Goal: Transaction & Acquisition: Purchase product/service

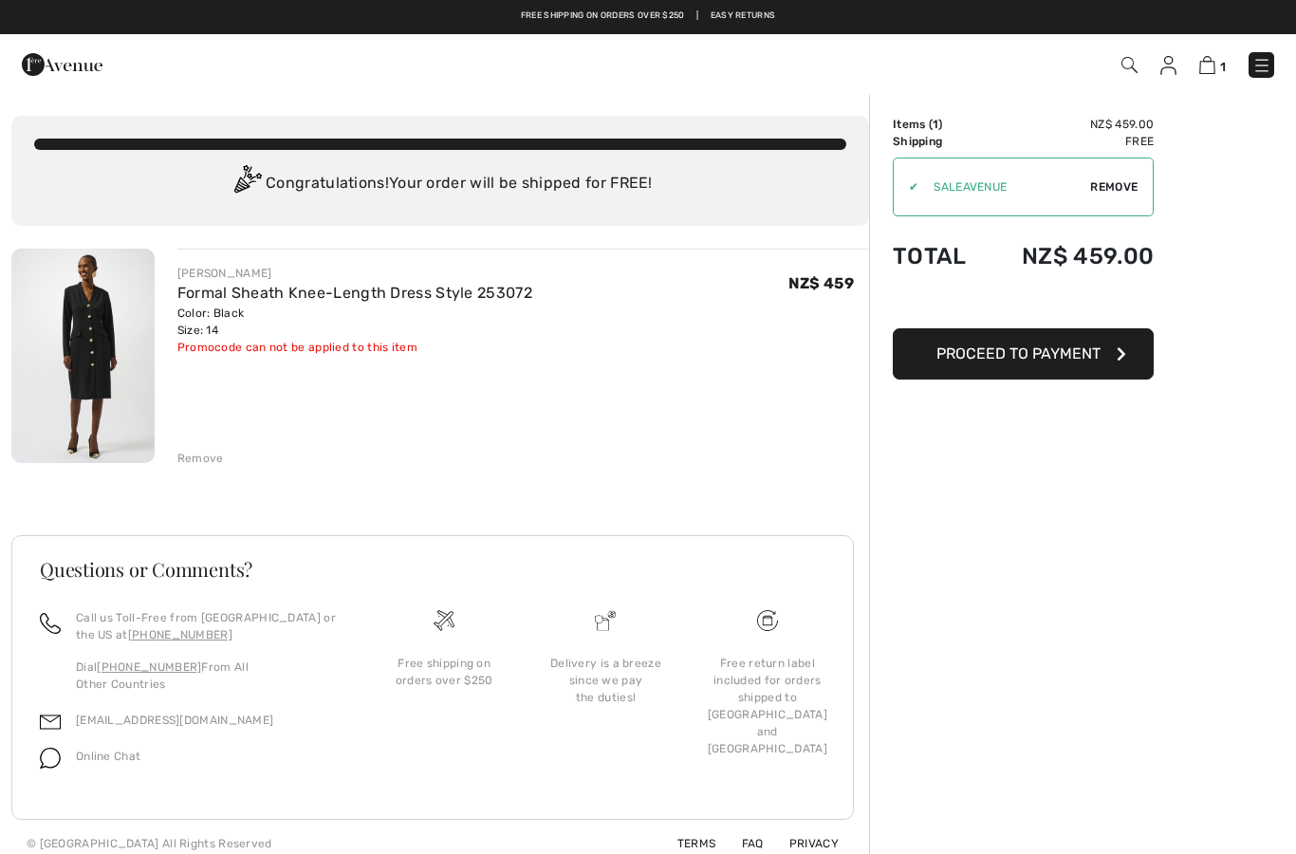
click at [1025, 358] on span "Proceed to Payment" at bounding box center [1019, 353] width 164 height 18
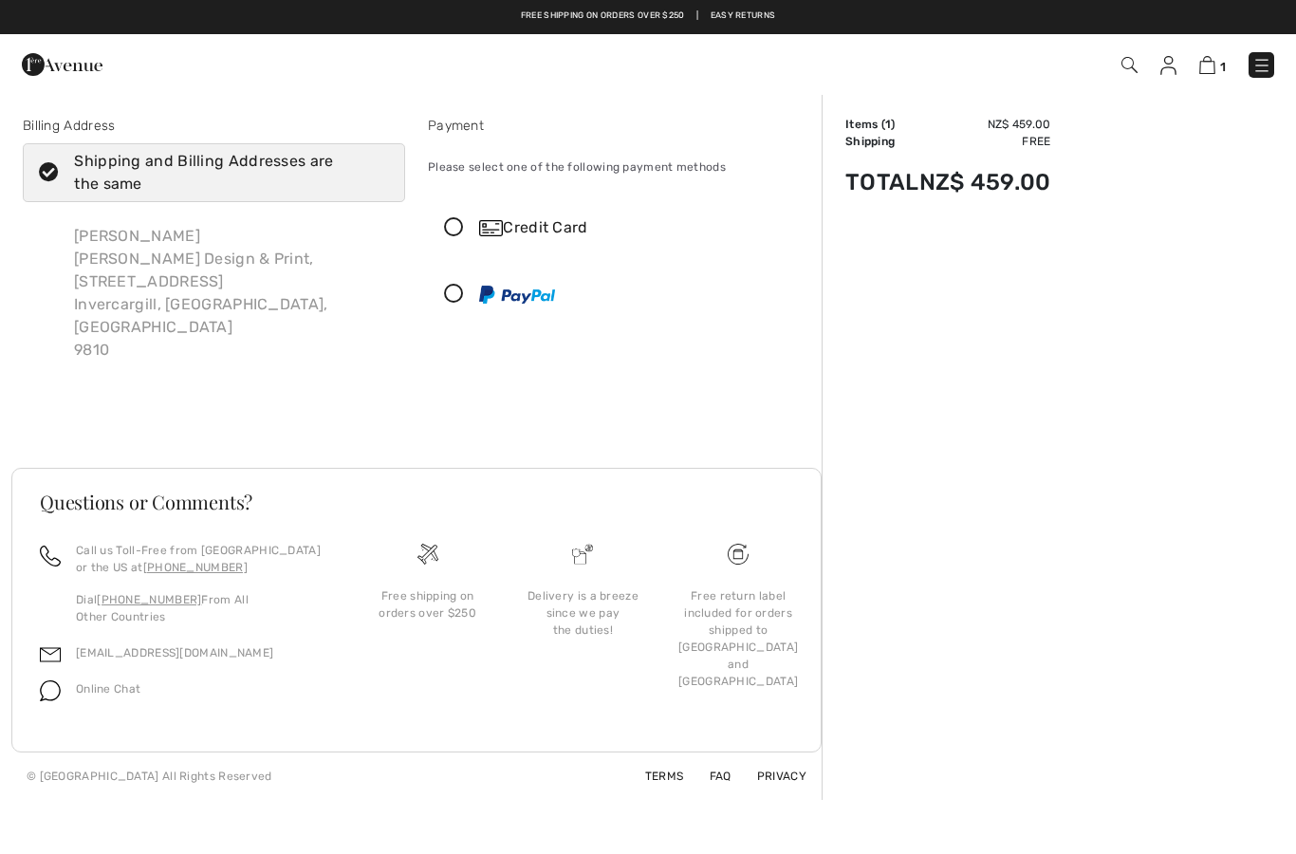
click at [444, 230] on icon at bounding box center [454, 228] width 50 height 20
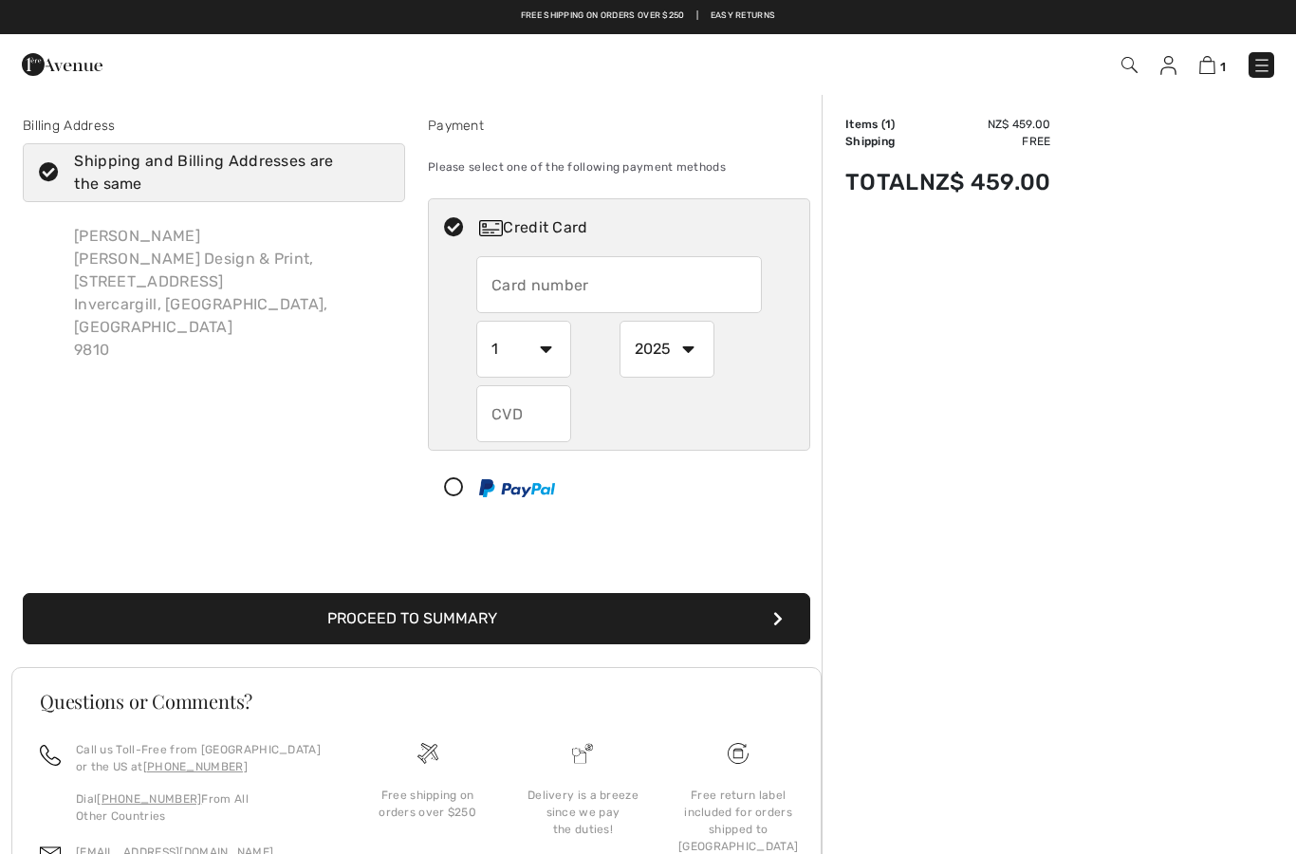
click at [539, 264] on input "text" at bounding box center [619, 284] width 286 height 57
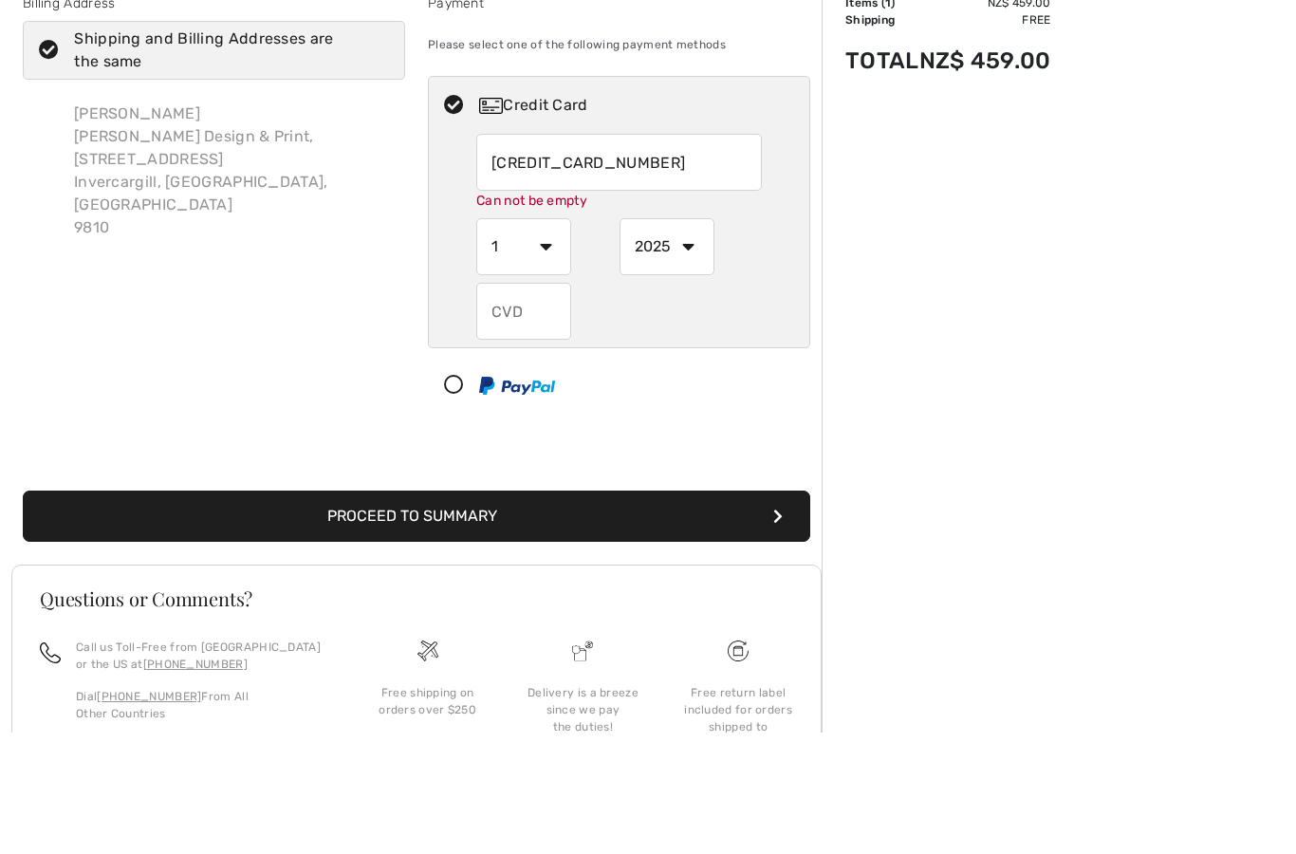
type input "4284180504591842"
click at [549, 341] on select "1 2 3 4 5 6 7 8 9 10 11 12" at bounding box center [523, 369] width 95 height 57
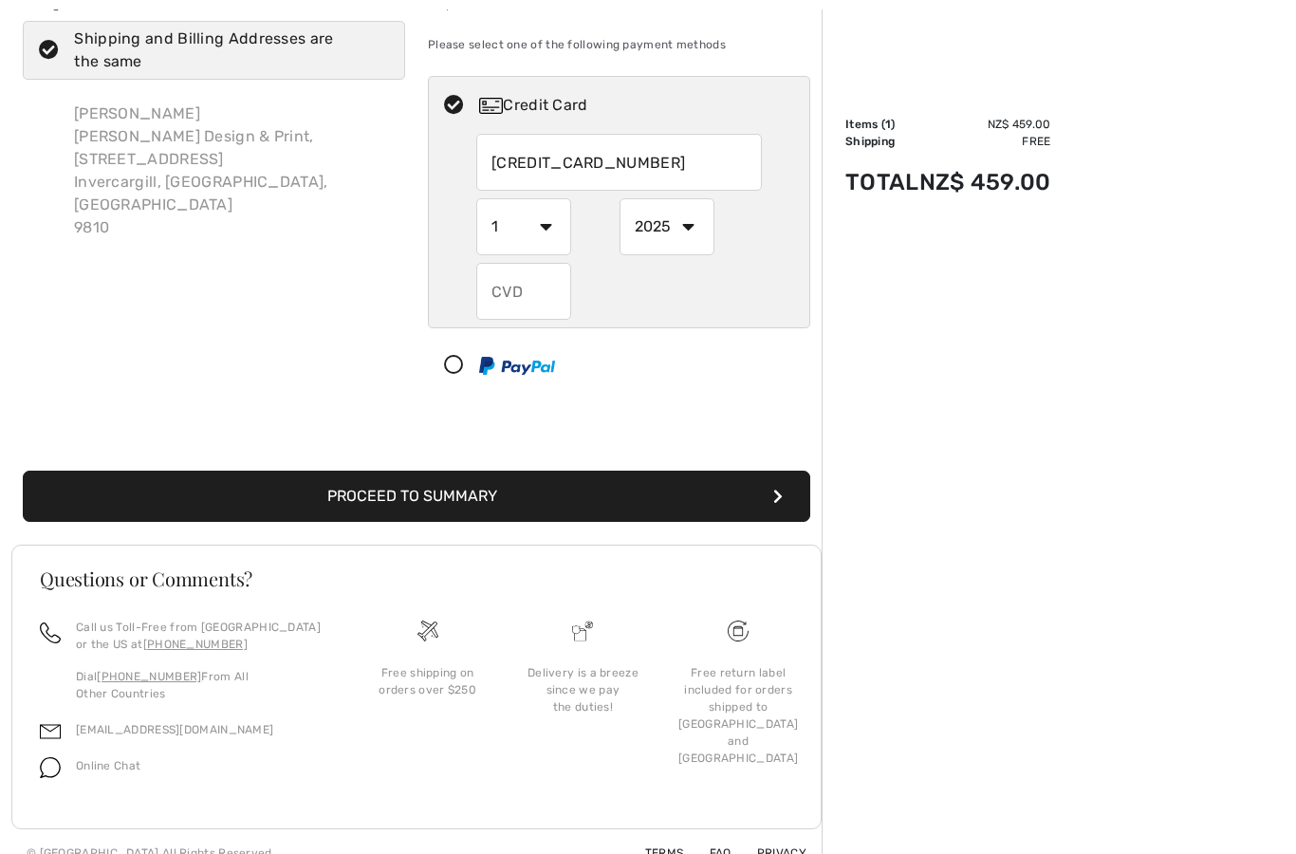
select select "6"
click at [690, 228] on select "2025 2026 2027 2028 2029 2030 2031 2032 2033 2034 2035" at bounding box center [667, 226] width 95 height 57
select select "2026"
click at [515, 296] on input "text" at bounding box center [523, 291] width 95 height 57
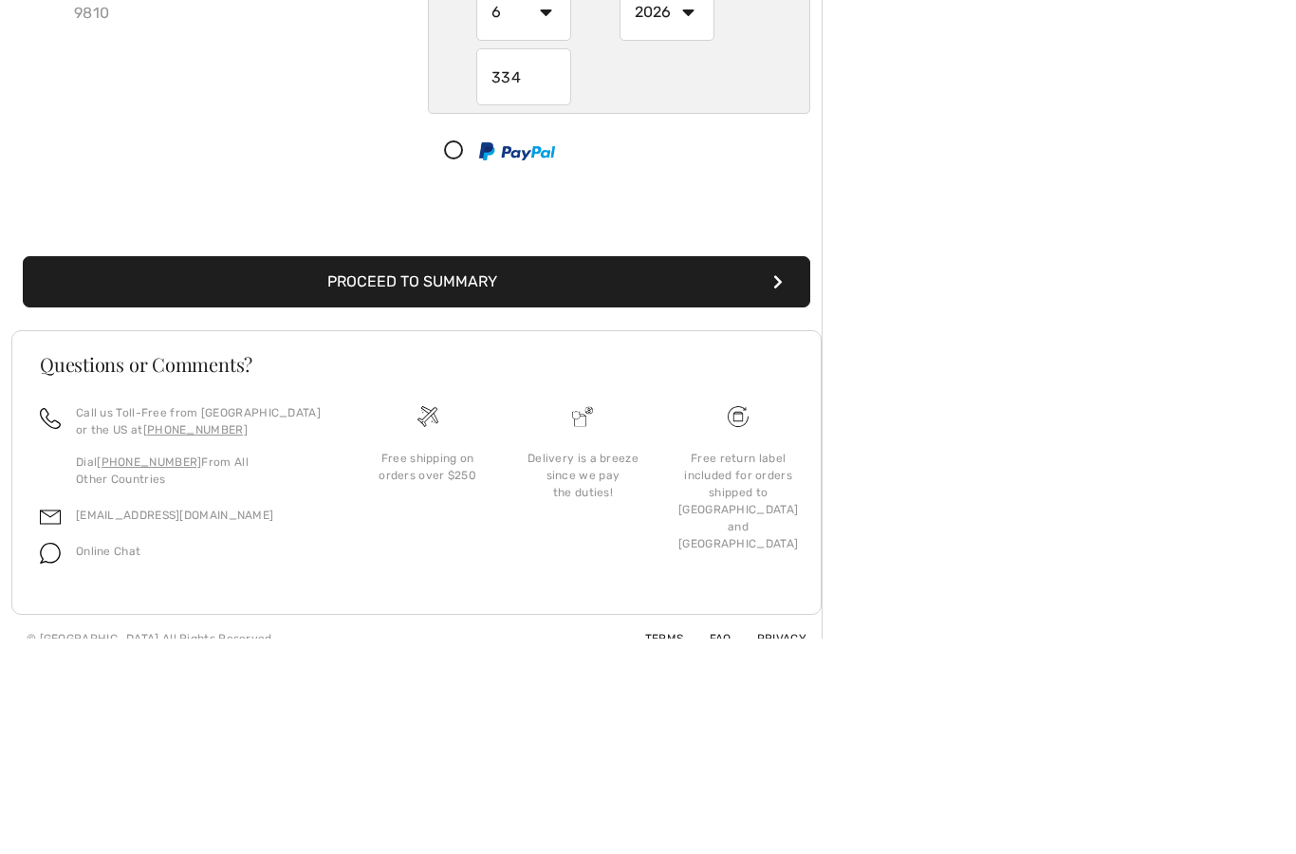
type input "334"
click at [1230, 150] on div "Order Summary Details Items ( 1 ) NZ$ 459.00 Promo code NZ$ 0.00 Shipping Free …" at bounding box center [1059, 425] width 474 height 906
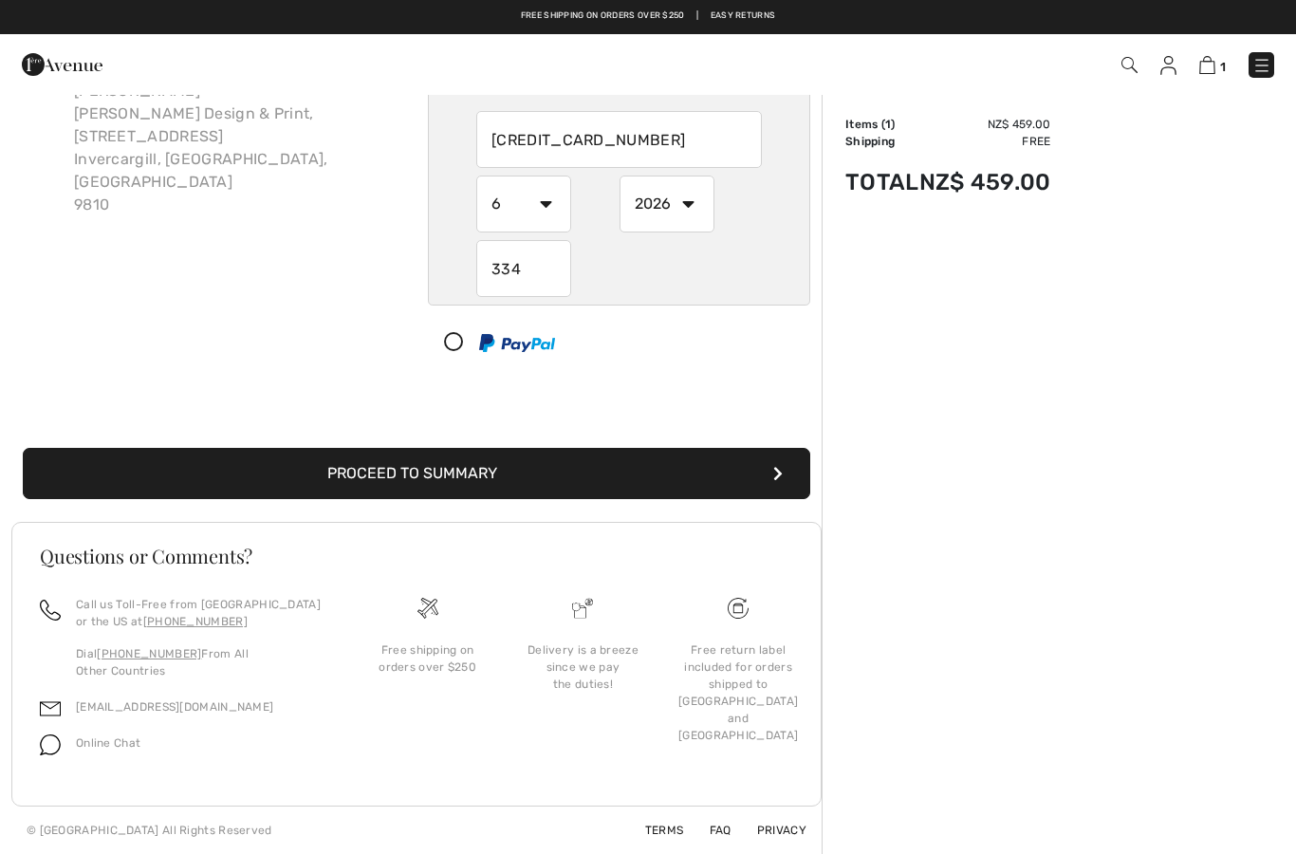
click at [778, 466] on icon "submit" at bounding box center [777, 473] width 9 height 15
click at [557, 477] on button "Proceed to Summary" at bounding box center [417, 473] width 788 height 51
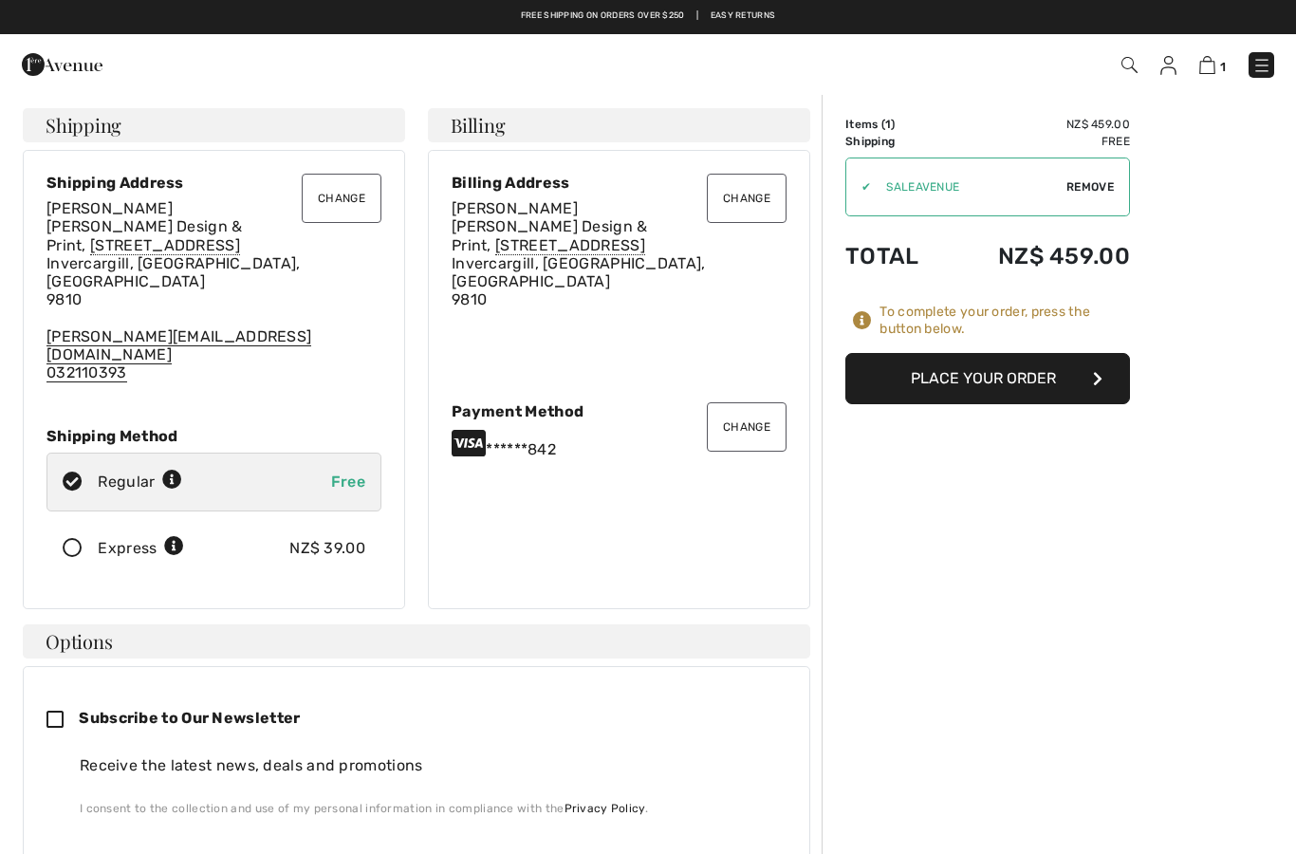
click at [1034, 379] on button "Place Your Order" at bounding box center [988, 378] width 285 height 51
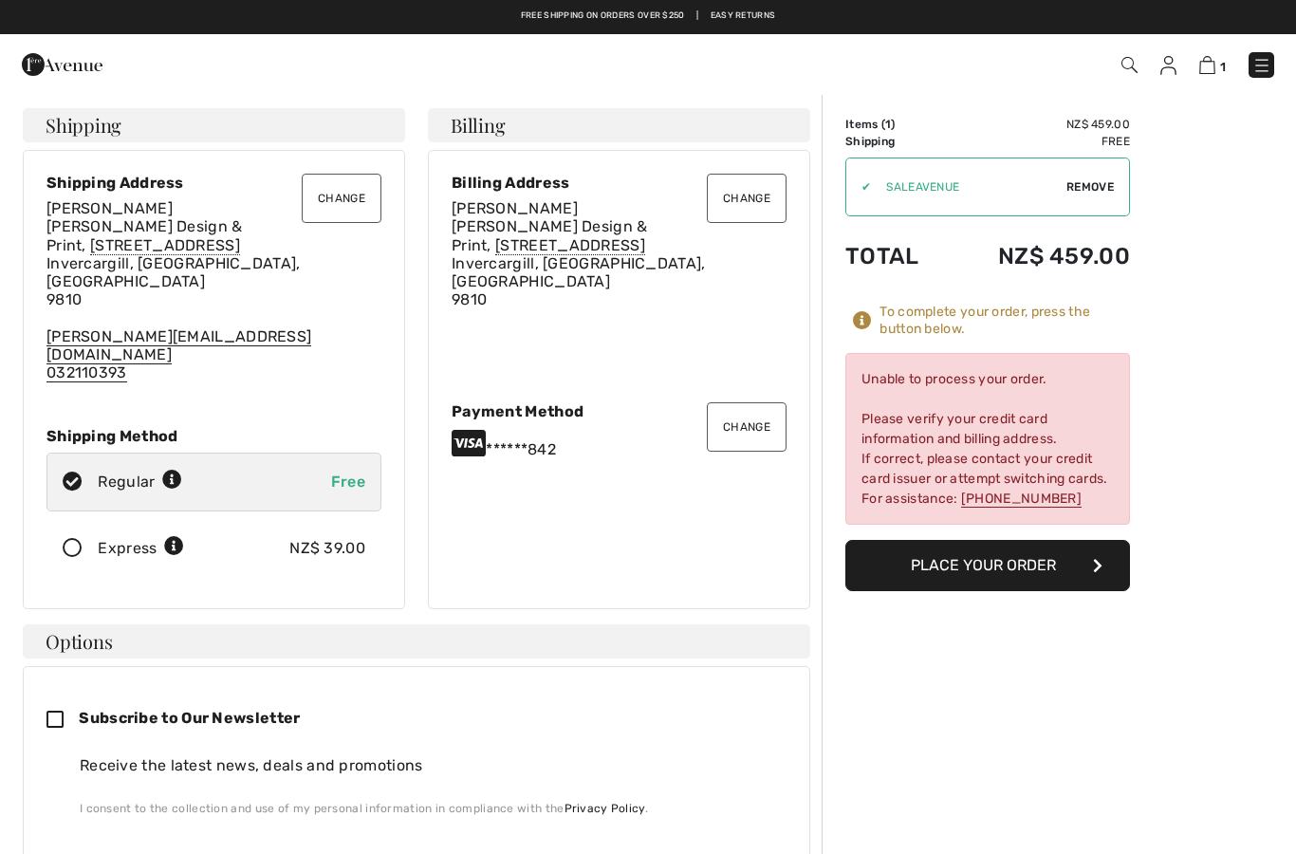
click at [353, 201] on button "Change" at bounding box center [342, 198] width 80 height 49
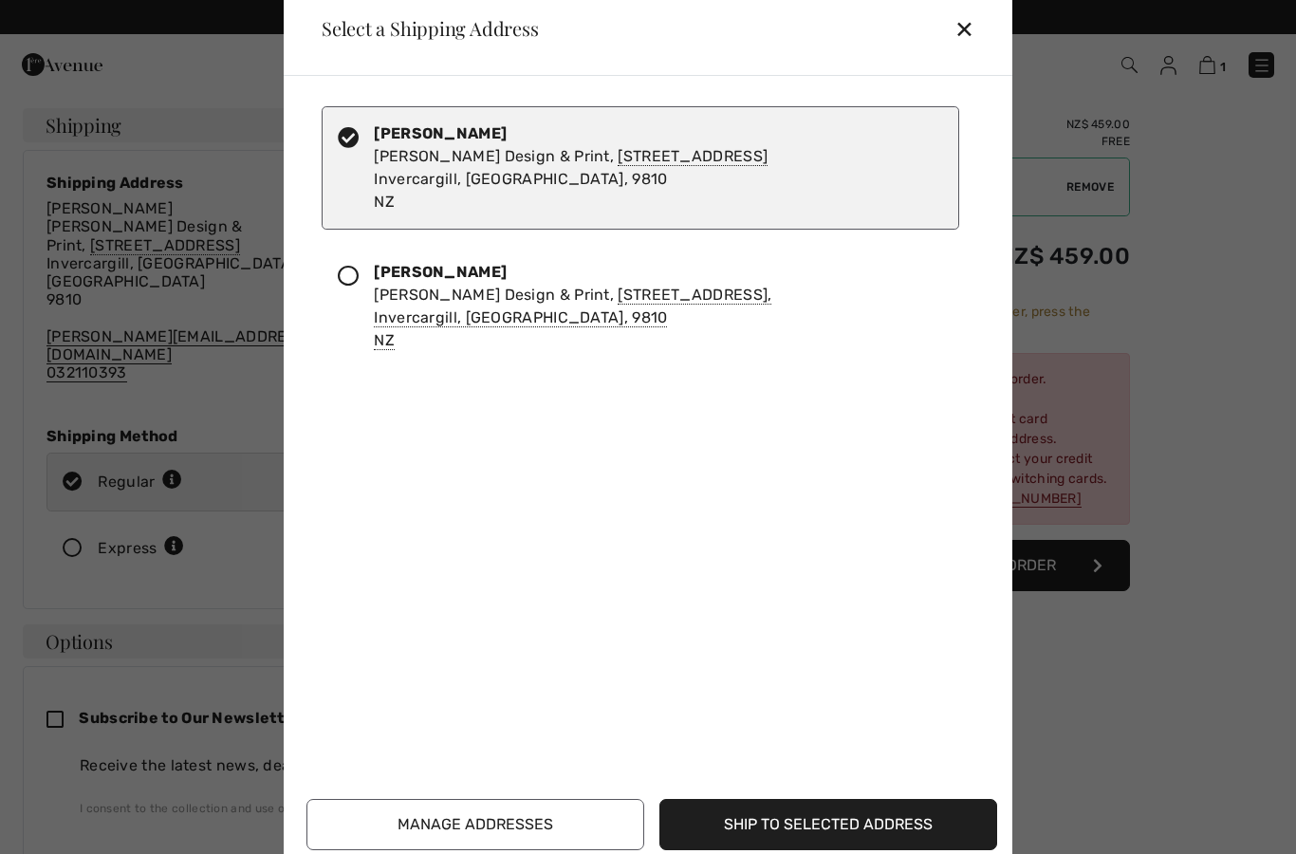
click at [553, 823] on button "Manage Addresses" at bounding box center [476, 824] width 338 height 51
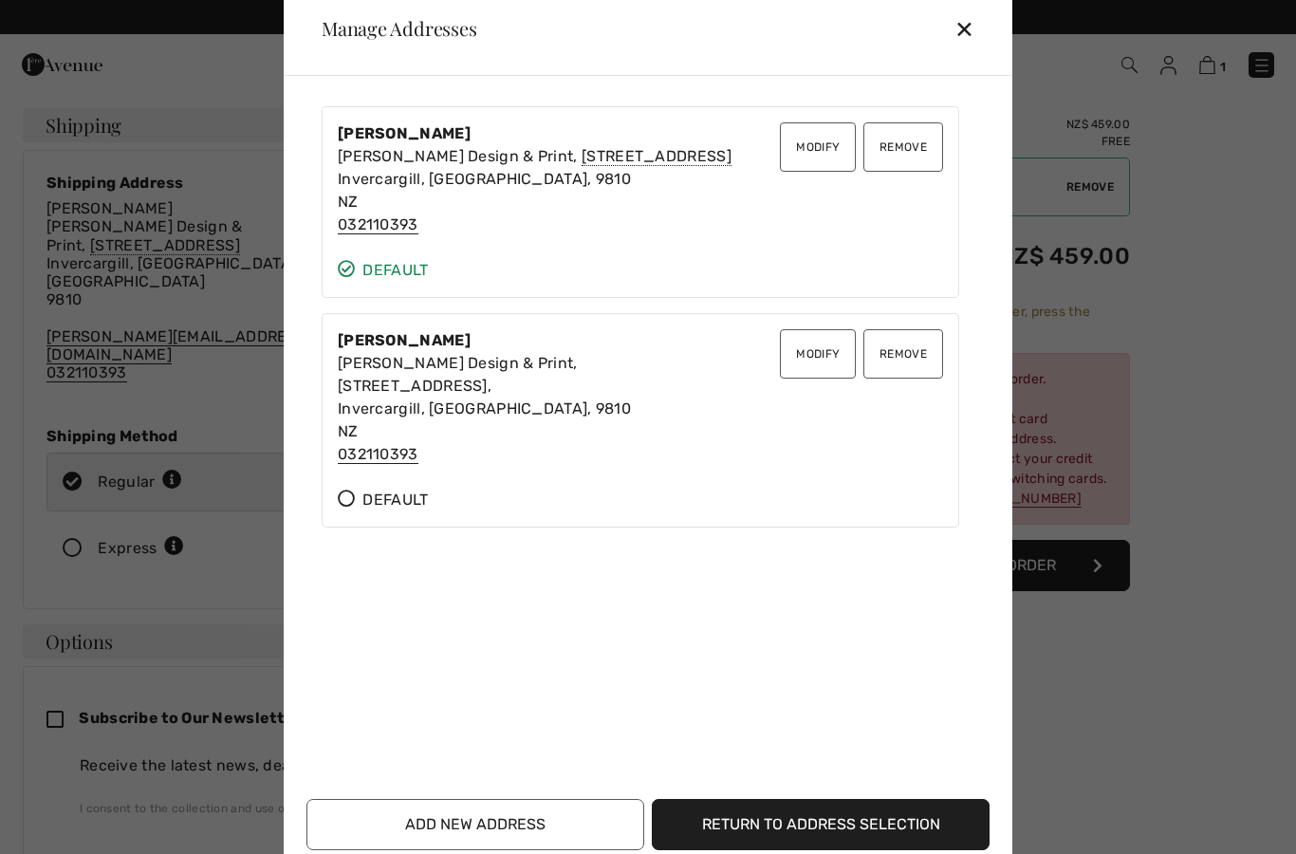
click at [421, 429] on div "Eleanor Wills Craig Design & Print, 122 Yarrow Street, Invercargill, Southland,…" at bounding box center [536, 397] width 396 height 137
click at [381, 427] on div "Eleanor Wills Craig Design & Print, 122 Yarrow Street, Invercargill, Southland,…" at bounding box center [536, 397] width 396 height 137
click at [440, 419] on div "Eleanor Wills Craig Design & Print, 122 Yarrow Street, Invercargill, Southland,…" at bounding box center [536, 397] width 396 height 137
click at [819, 354] on button "Modify" at bounding box center [818, 353] width 76 height 49
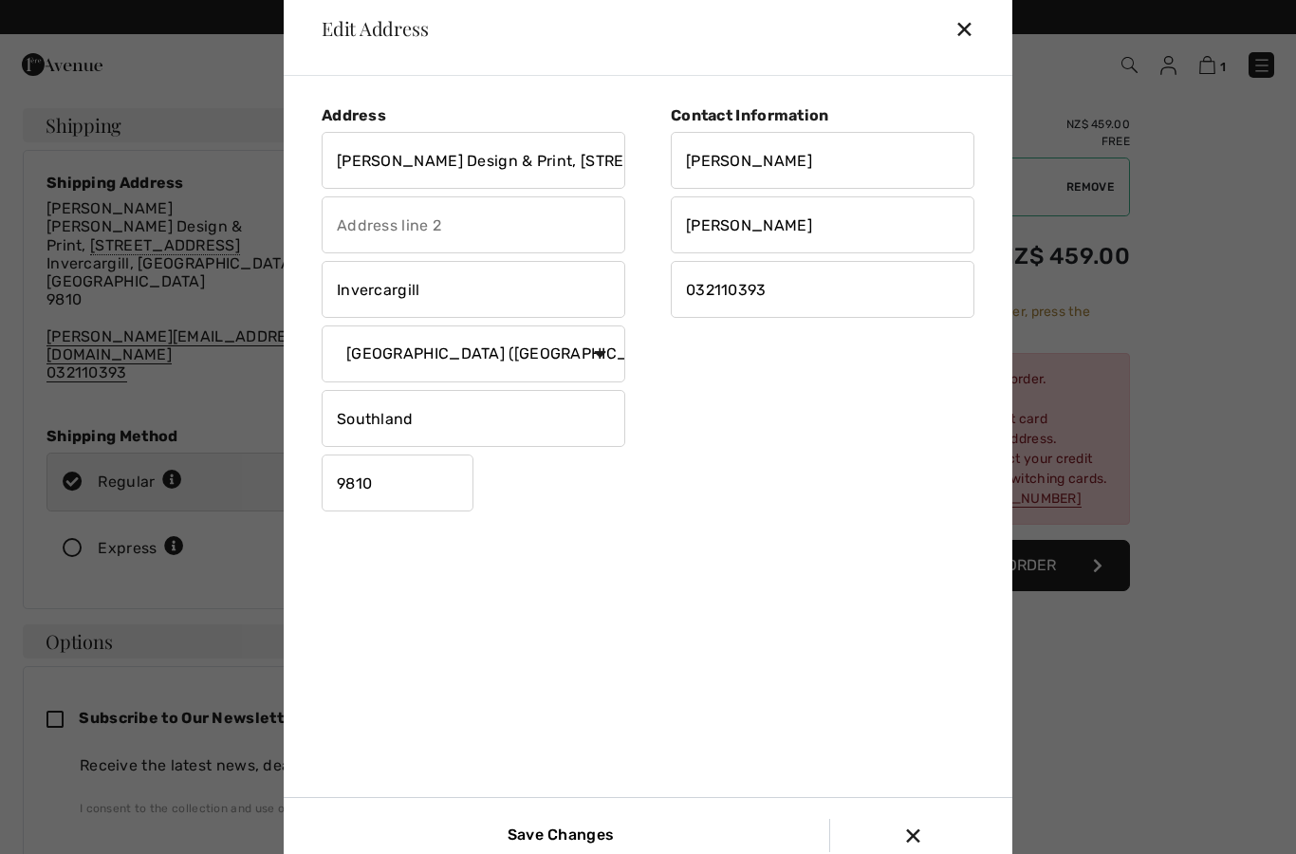
click at [808, 301] on input "032110393" at bounding box center [823, 289] width 304 height 57
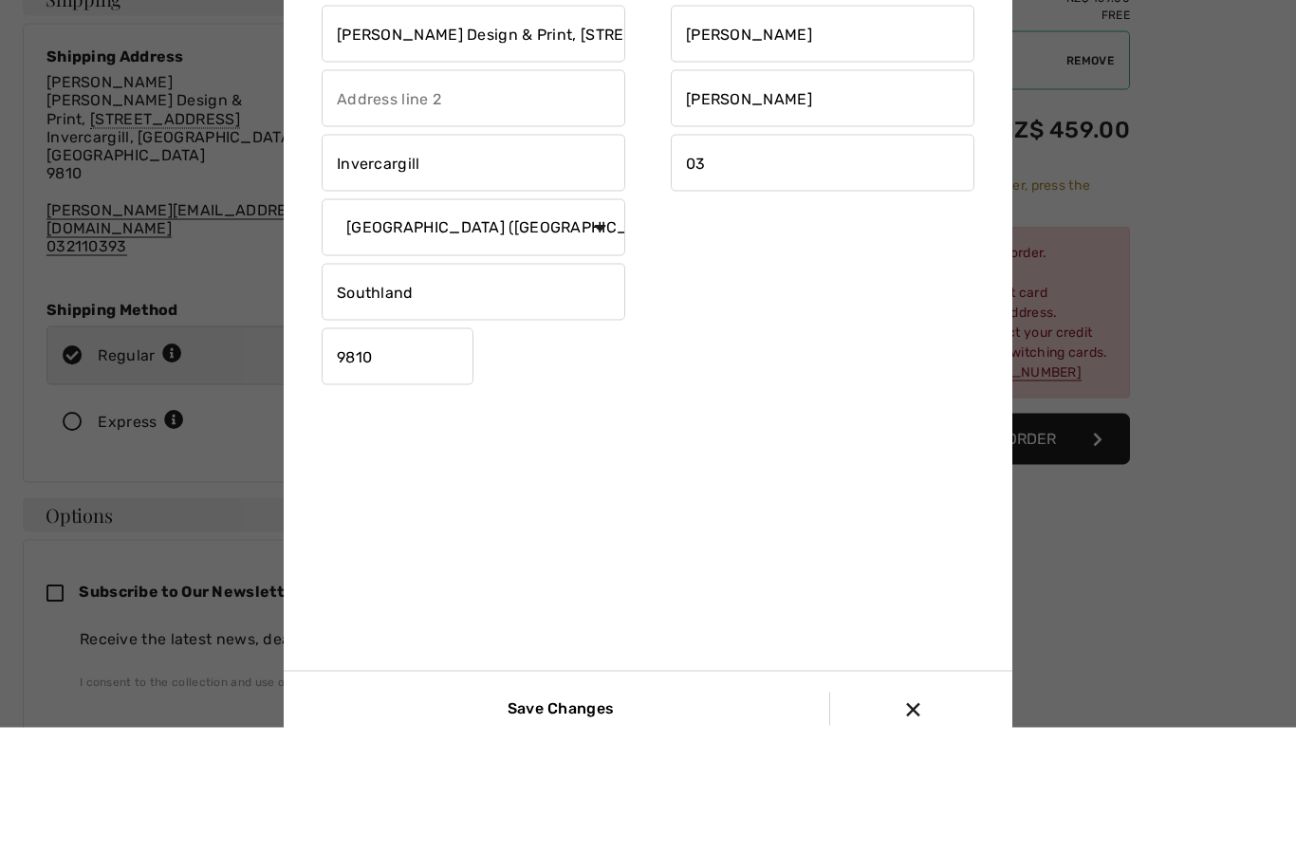
type input "0"
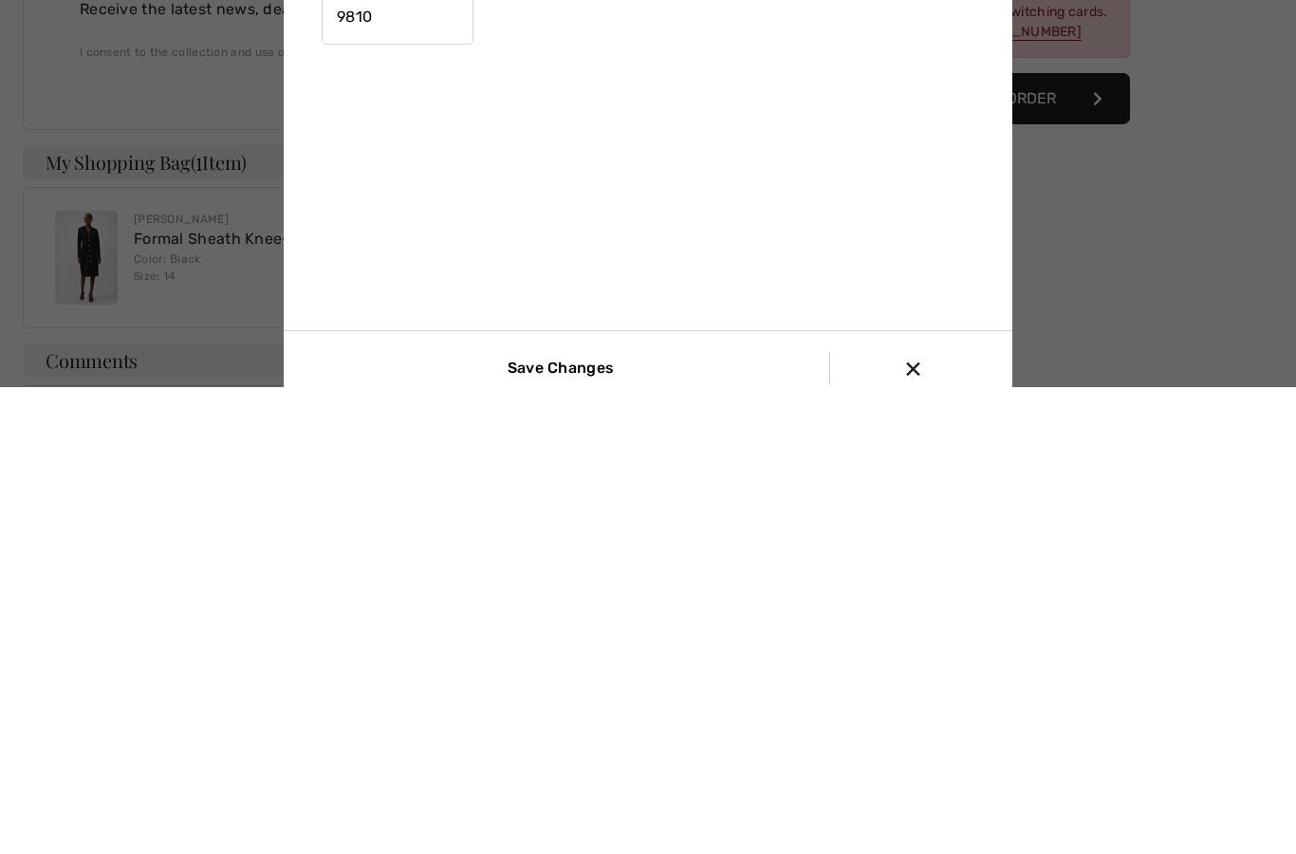
type input "0272846524"
click at [577, 819] on input "Save Changes" at bounding box center [556, 835] width 127 height 33
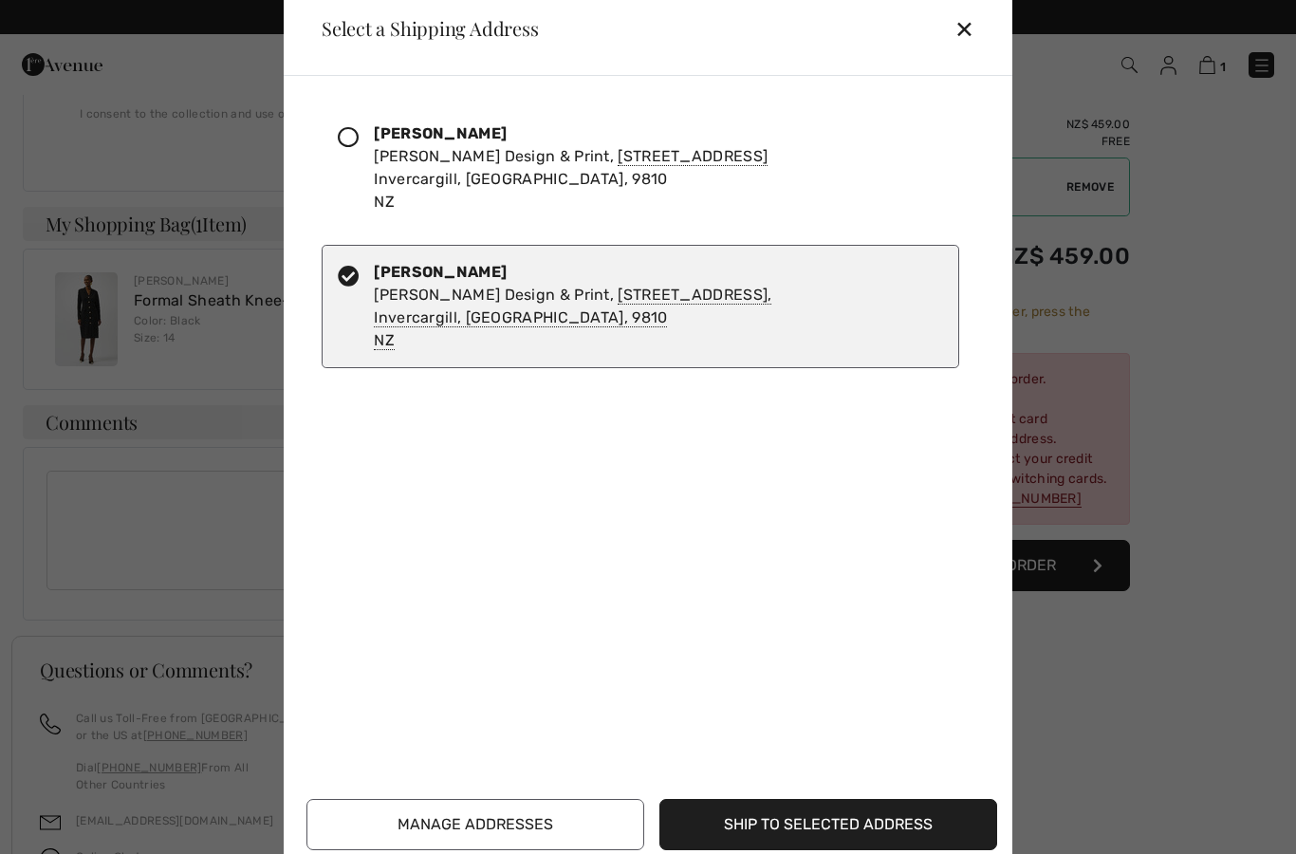
click at [977, 48] on div "✕" at bounding box center [972, 29] width 35 height 40
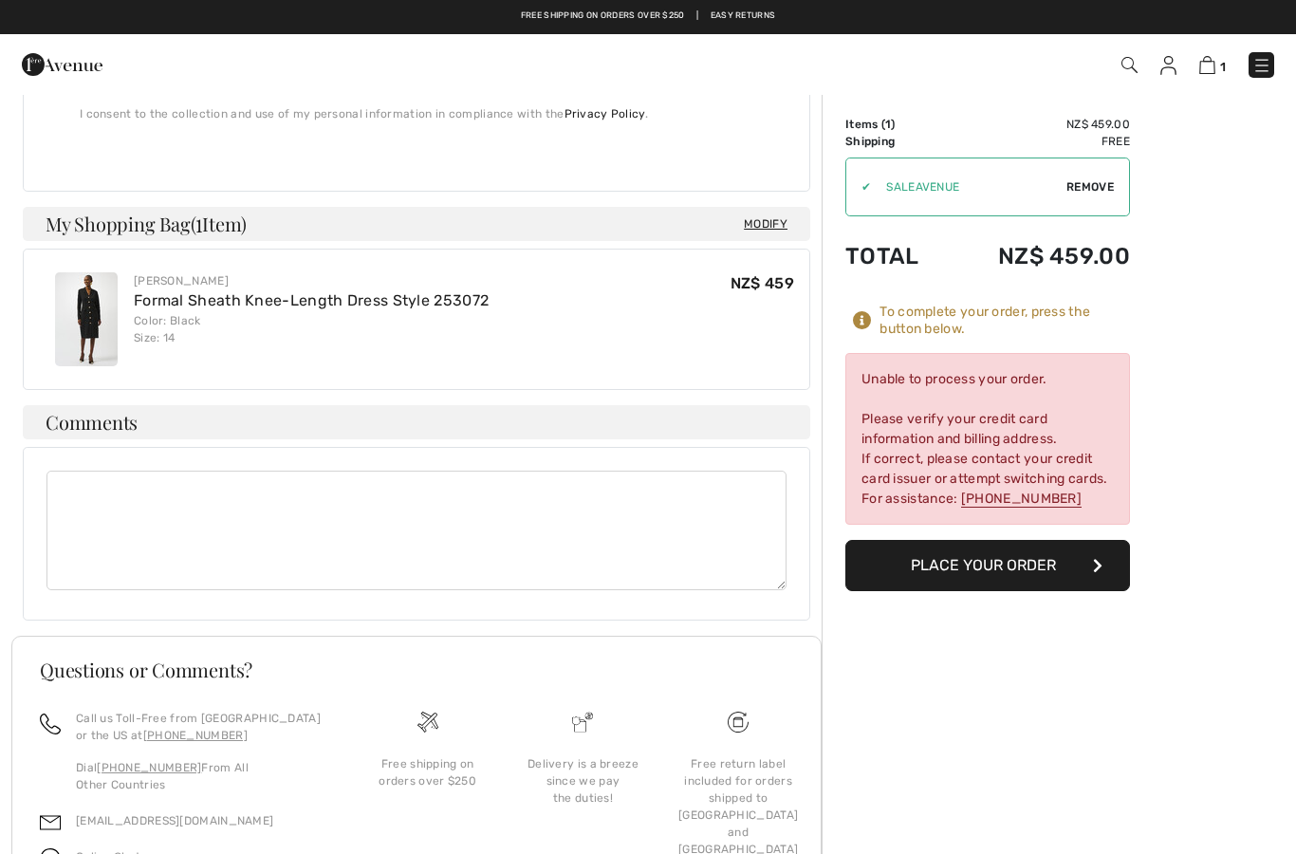
click at [1240, 666] on div "Order Summary Details Items ( 1 ) NZ$ 459.00 Promo code NZ$ 0.00 Shipping Free …" at bounding box center [1059, 183] width 474 height 1570
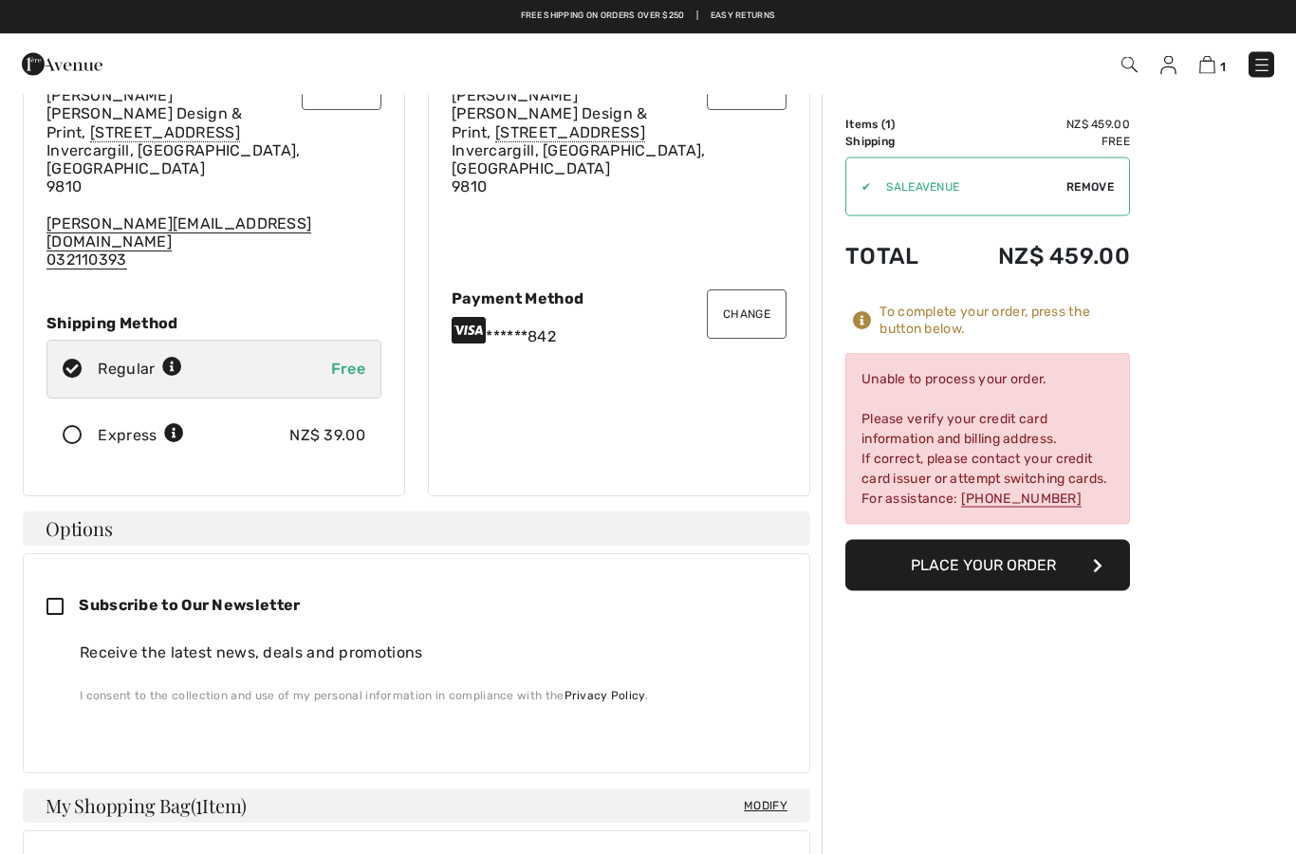
scroll to position [0, 0]
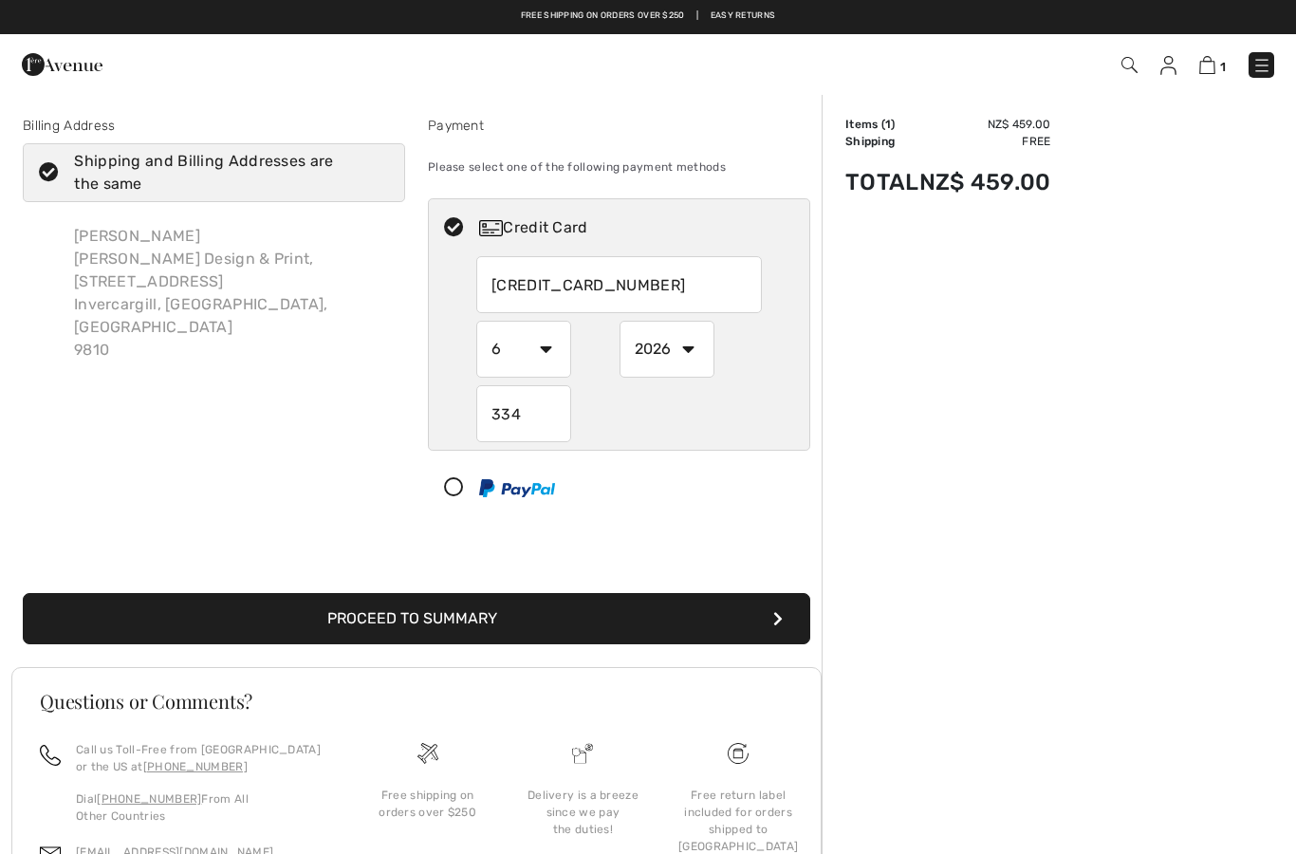
select select "6"
select select "2026"
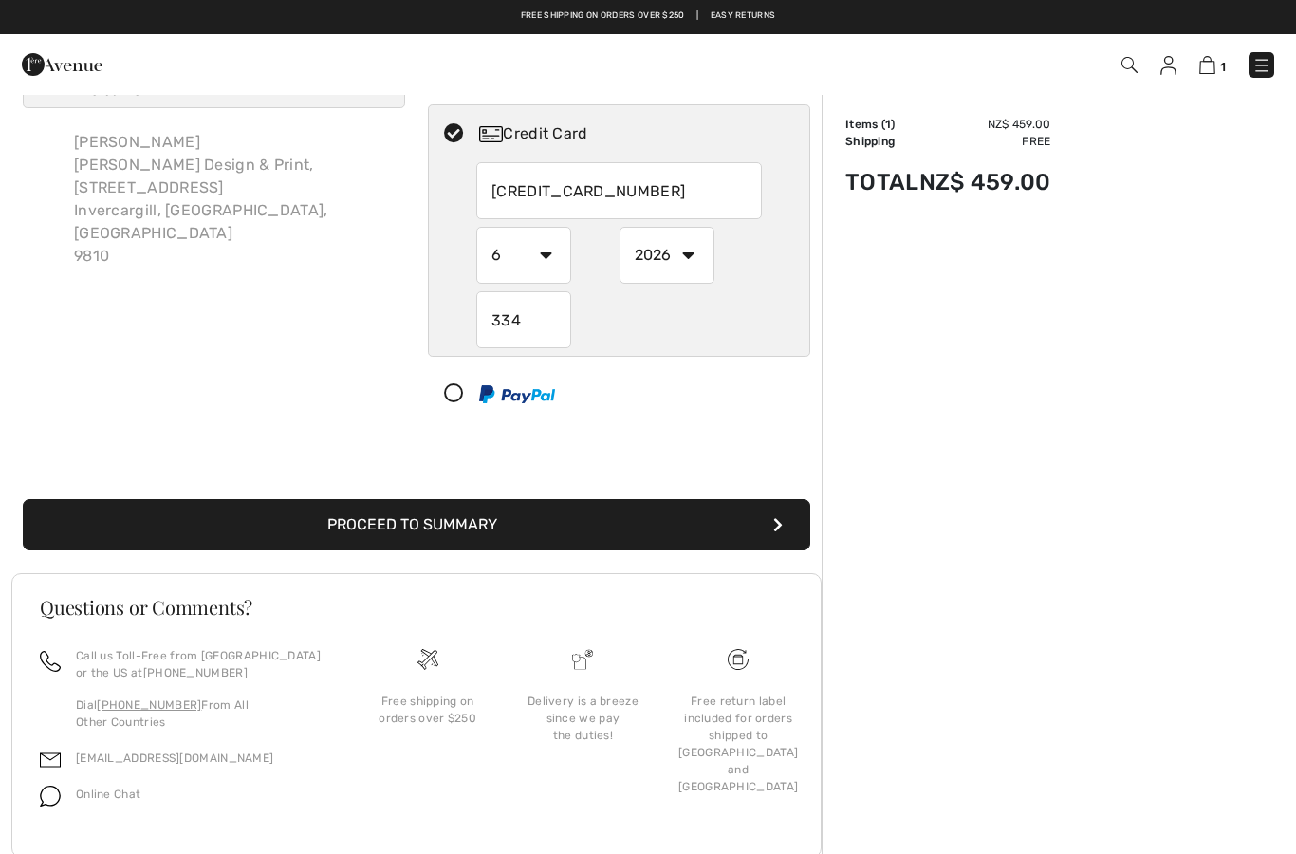
click at [679, 180] on input "4284180504591842" at bounding box center [619, 190] width 286 height 57
click at [668, 180] on input "4284180504591842" at bounding box center [619, 190] width 286 height 57
click at [675, 186] on input "4284180504591842" at bounding box center [619, 190] width 286 height 57
radio input "true"
type input "4"
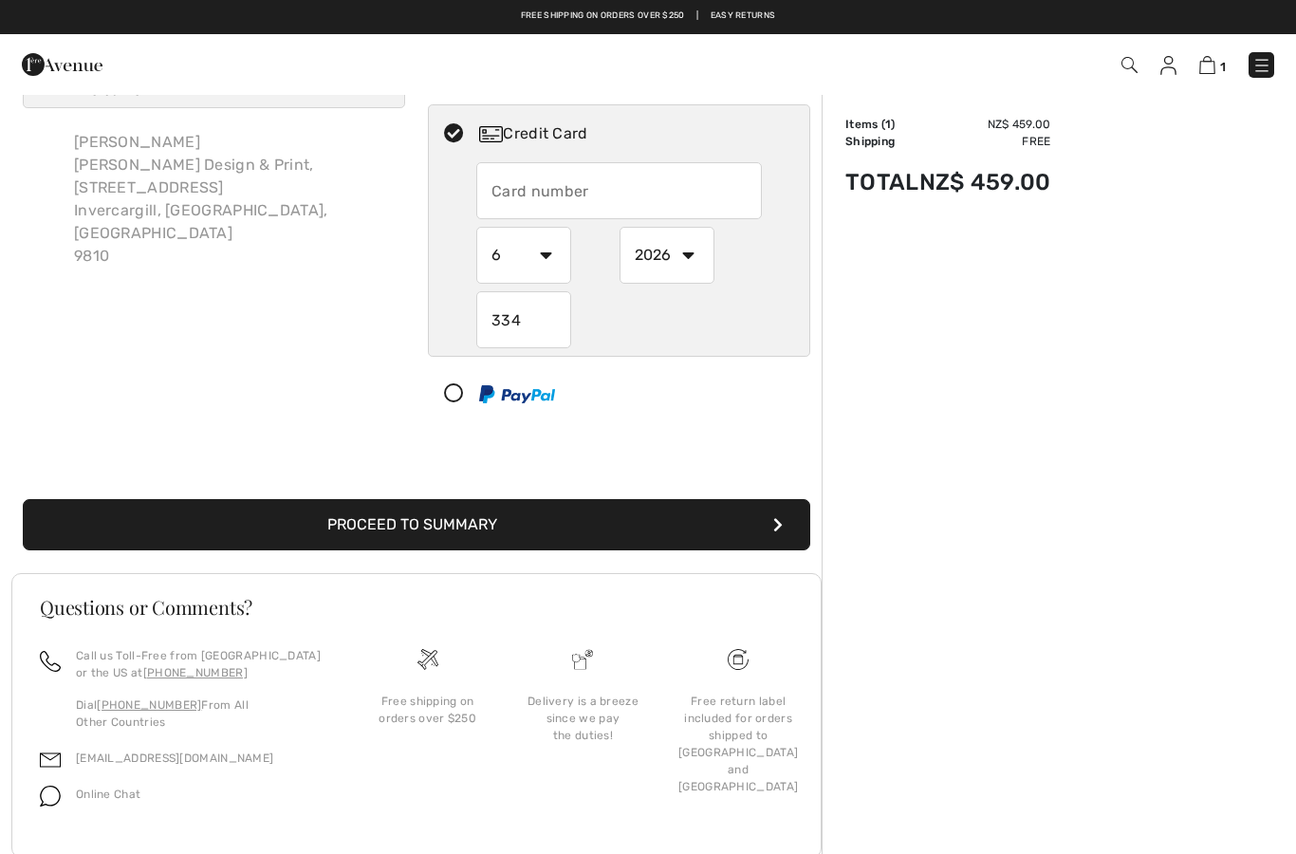
click at [547, 309] on input "334" at bounding box center [523, 319] width 95 height 57
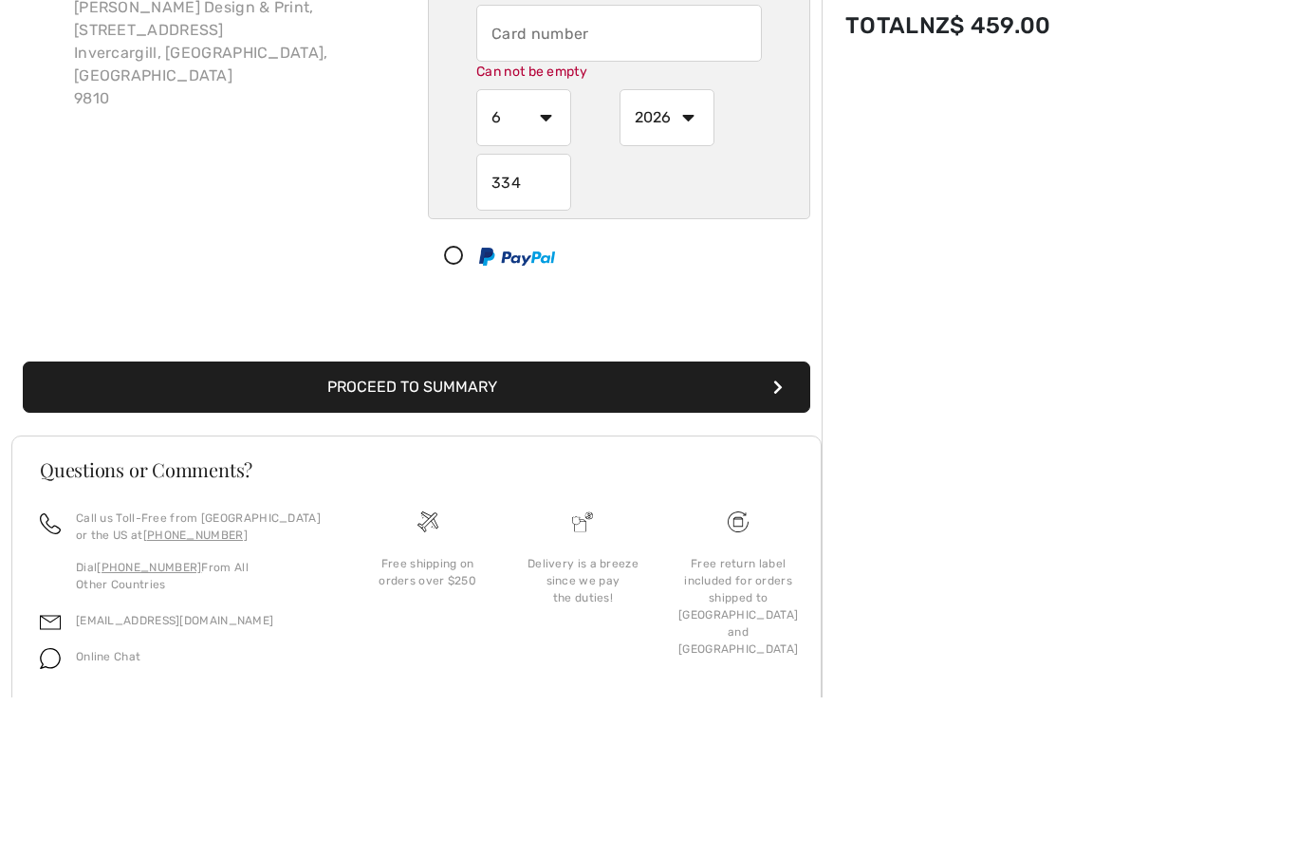
click at [535, 311] on input "334" at bounding box center [523, 339] width 95 height 57
radio input "true"
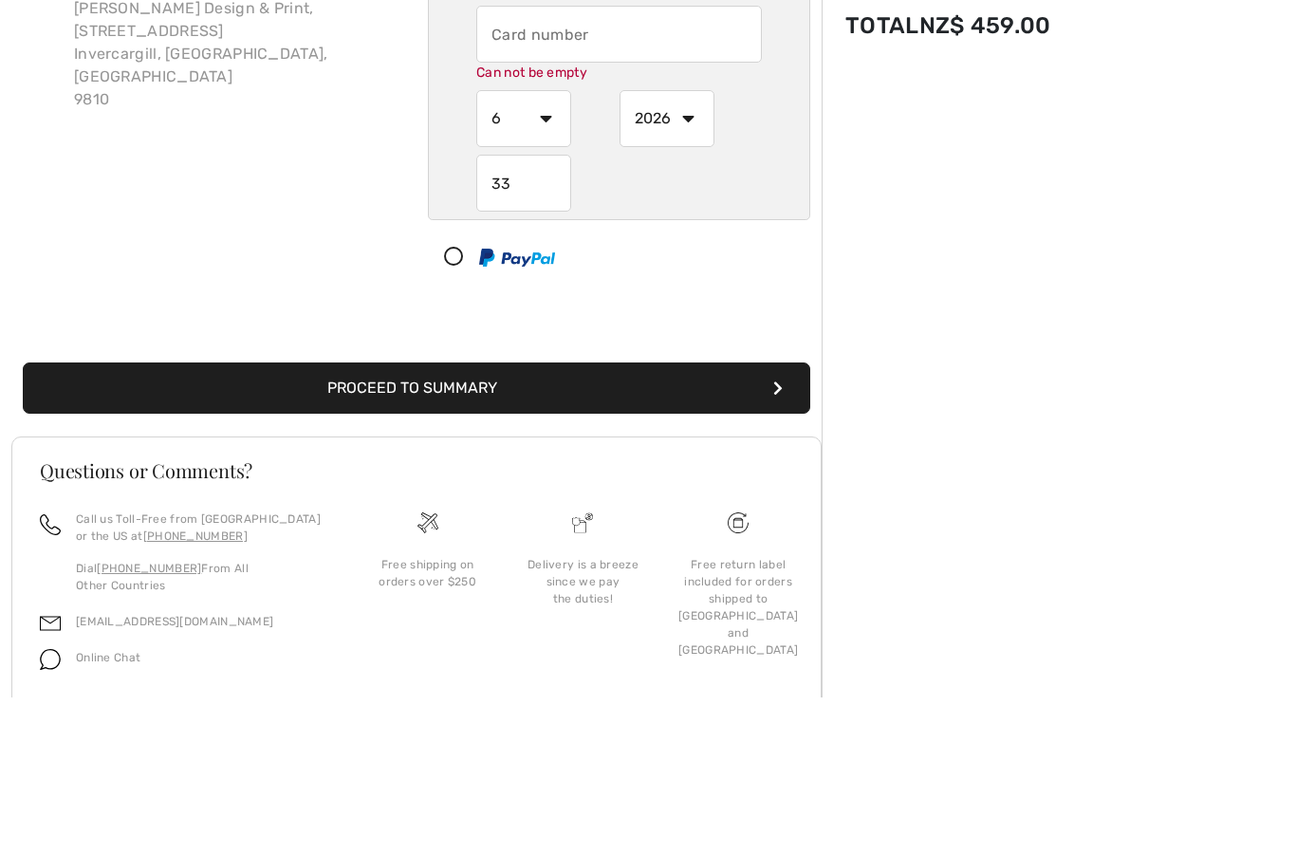
type input "3"
click at [694, 247] on select "2025 2026 2027 2028 2029 2030 2031 2032 2033 2034 2035" at bounding box center [667, 275] width 95 height 57
radio input "true"
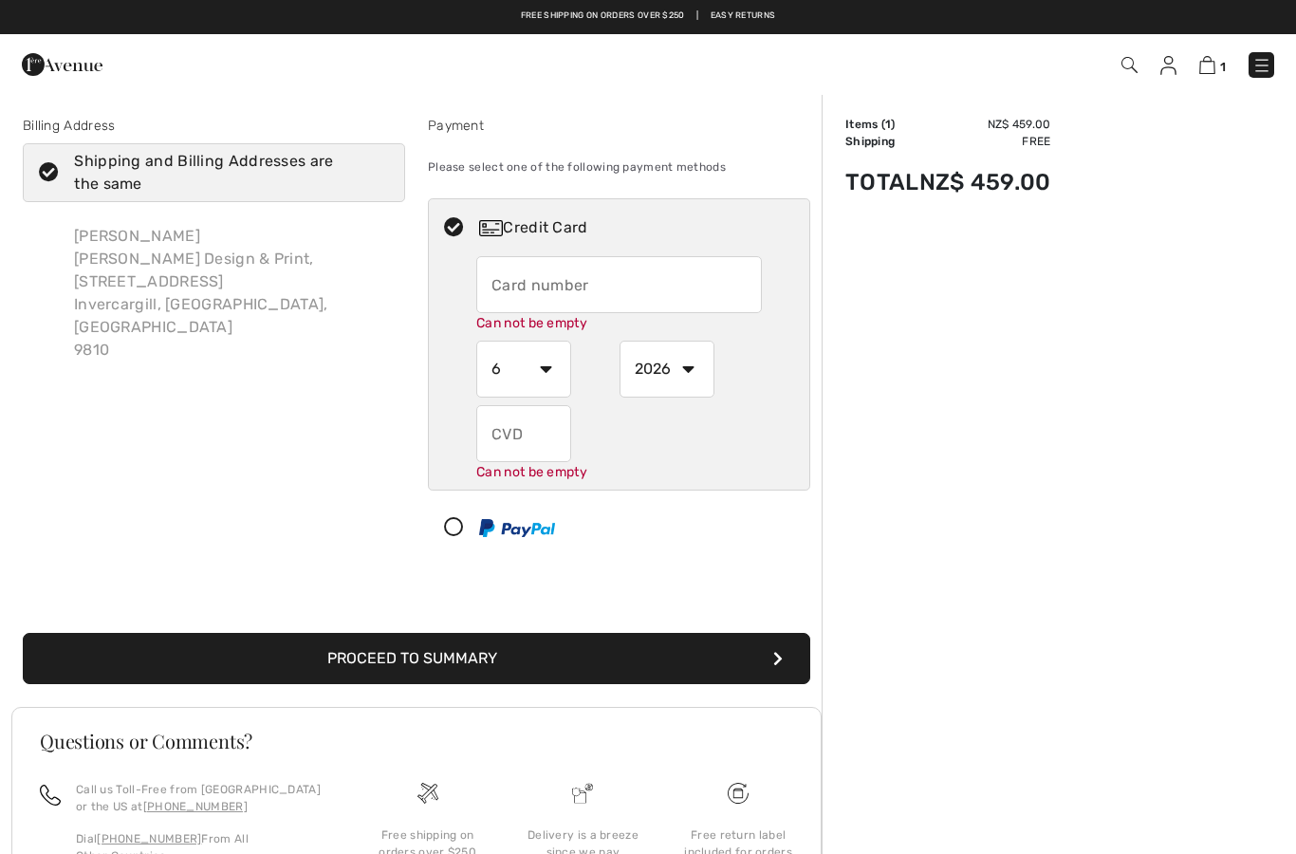
click at [457, 526] on icon at bounding box center [454, 528] width 50 height 20
select select "1"
select select "2025"
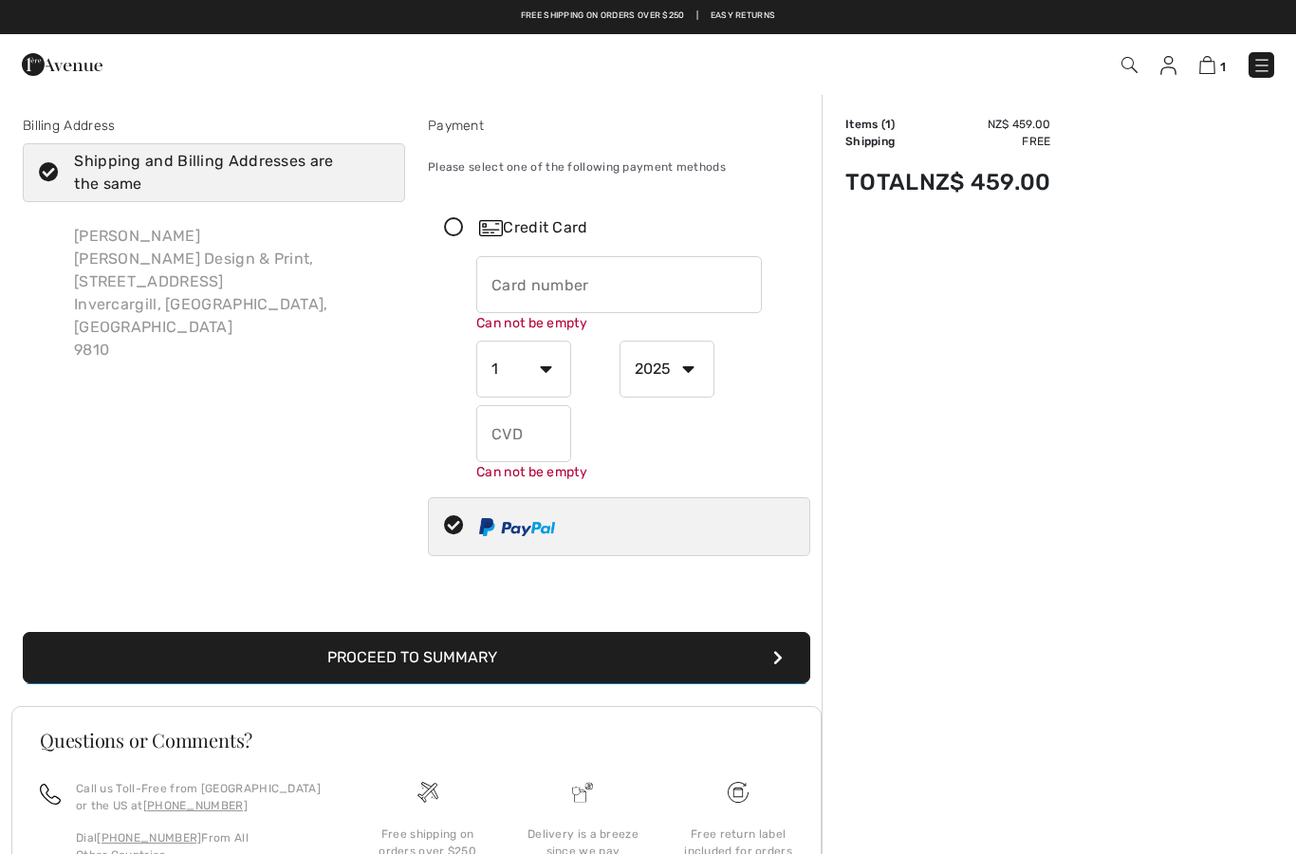
scroll to position [65, 0]
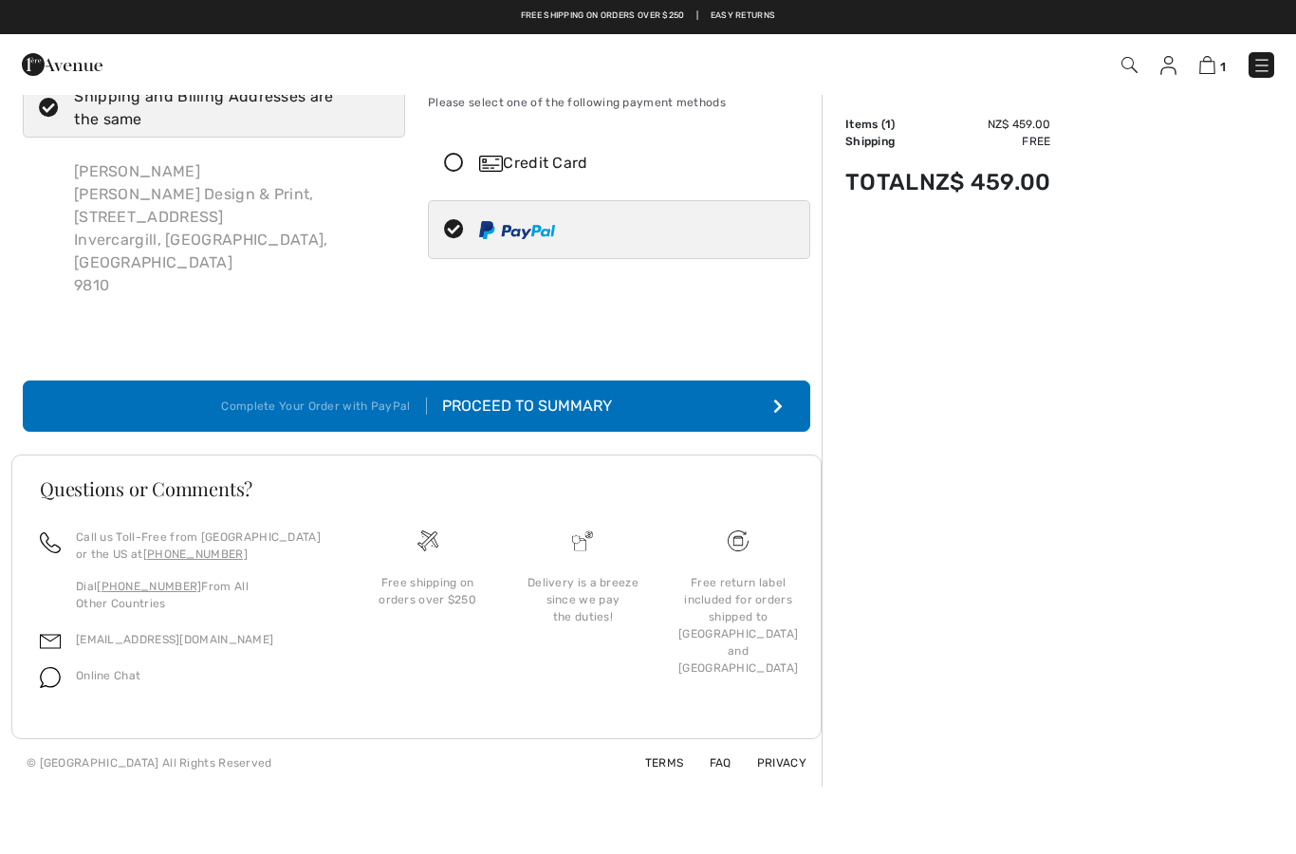
click at [567, 395] on div "Proceed to Summary" at bounding box center [519, 406] width 185 height 23
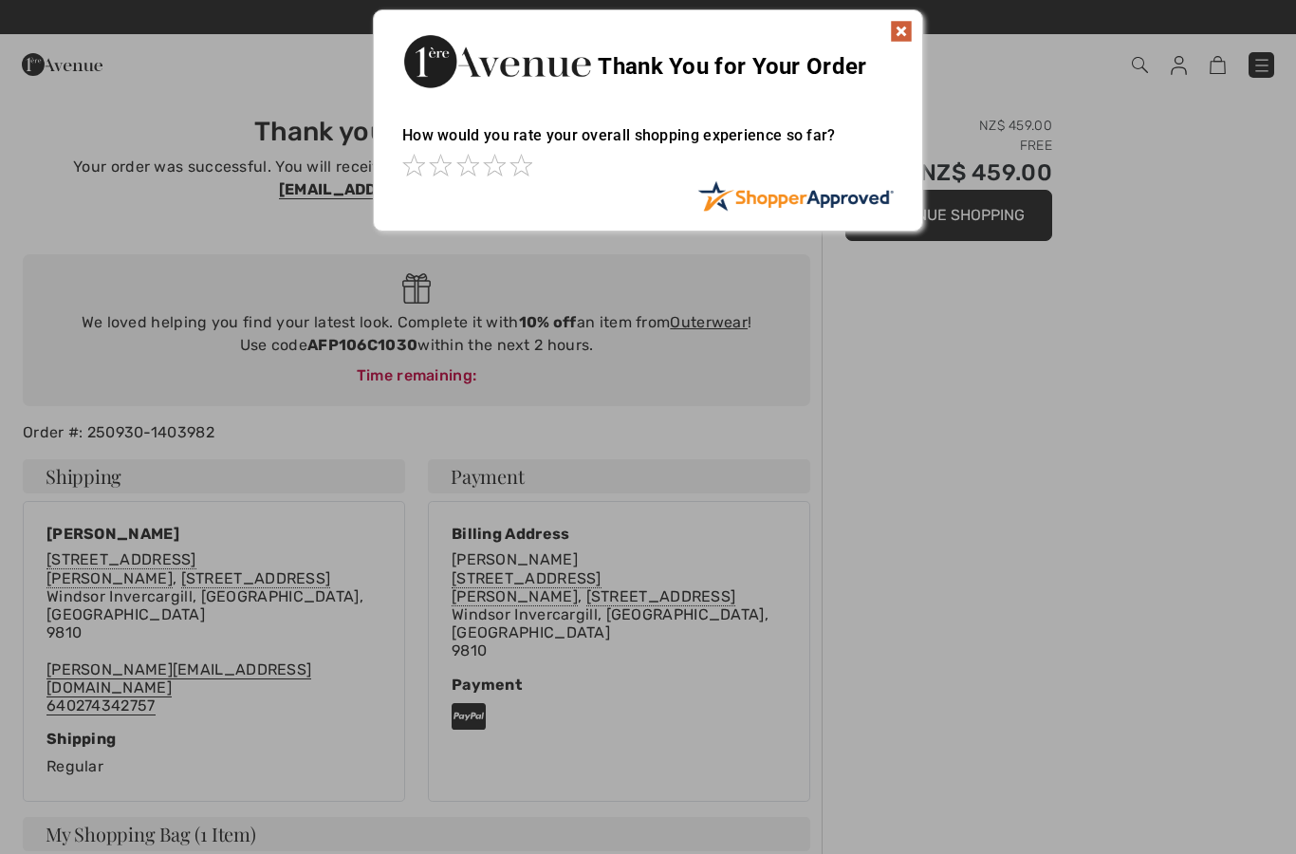
click at [922, 36] on div "Thank You for Your Order How would you rate your overall shopping experience so…" at bounding box center [648, 120] width 550 height 222
click at [897, 22] on img at bounding box center [901, 31] width 23 height 23
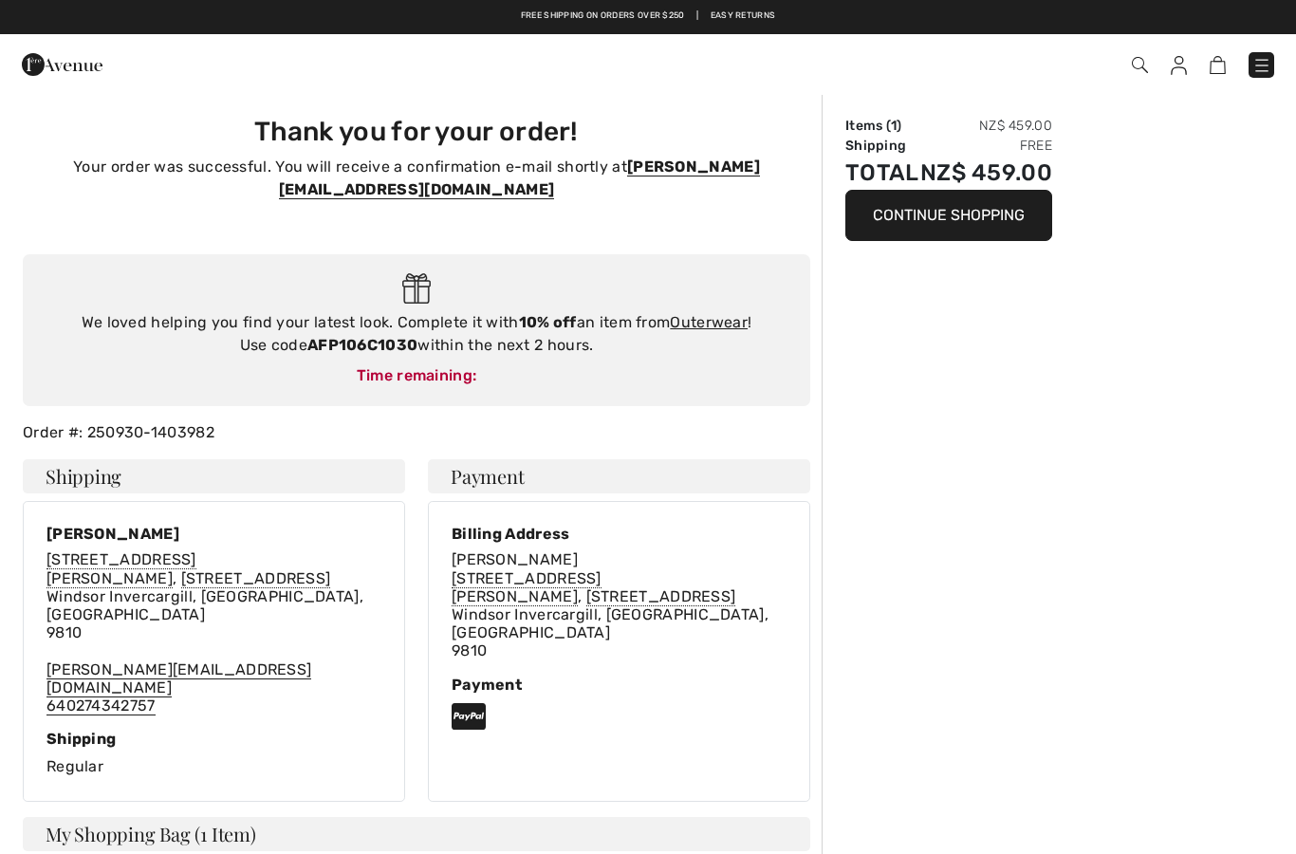
click at [168, 428] on div "Thank you for your order! Your order was successful. You will receive a confirm…" at bounding box center [416, 720] width 810 height 1255
click at [189, 421] on div "Order #: 250930-1403982" at bounding box center [416, 432] width 810 height 23
